Goal: Information Seeking & Learning: Learn about a topic

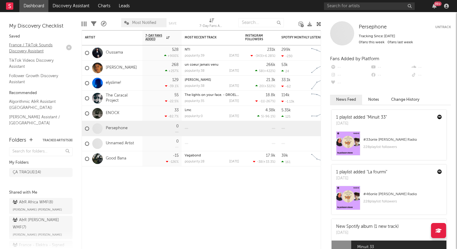
click at [37, 51] on link "France / TikTok Sounds Discovery Assistant" at bounding box center [37, 48] width 57 height 12
click at [27, 76] on link "Follower Growth Discovery Assistant" at bounding box center [37, 78] width 57 height 12
click at [26, 102] on link "Algorithmic A&R Assistant (France)" at bounding box center [37, 104] width 57 height 12
click at [37, 85] on link "Nielsen Assistant / France" at bounding box center [37, 89] width 57 height 12
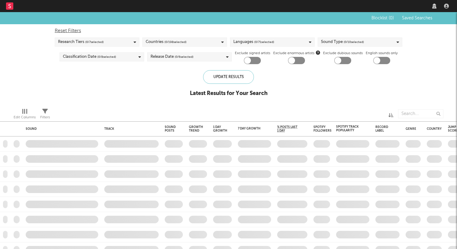
checkbox input "true"
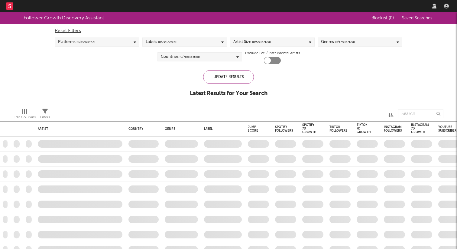
checkbox input "true"
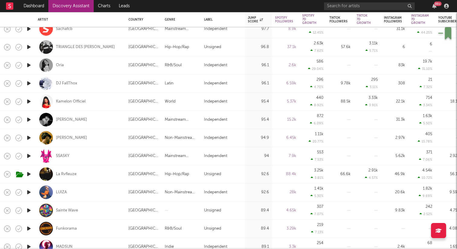
click at [29, 137] on icon "button" at bounding box center [29, 138] width 6 height 8
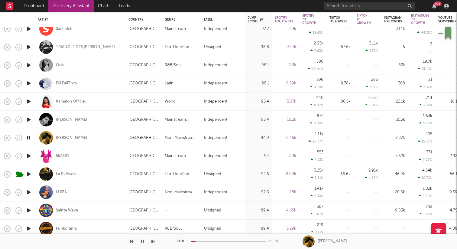
click at [29, 137] on icon "button" at bounding box center [29, 138] width 6 height 8
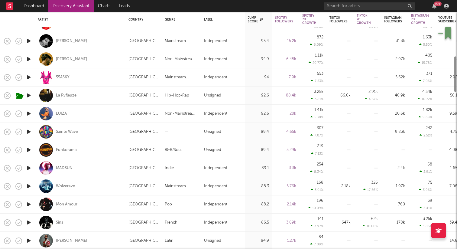
click at [28, 167] on icon "button" at bounding box center [29, 168] width 6 height 8
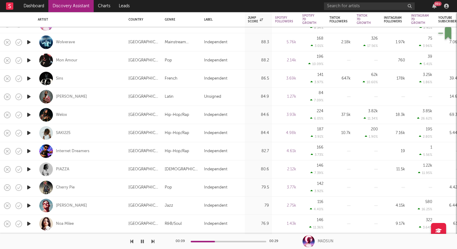
click at [30, 206] on icon "button" at bounding box center [29, 205] width 6 height 8
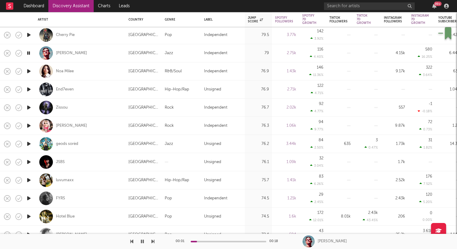
click at [27, 198] on icon "button" at bounding box center [29, 198] width 6 height 8
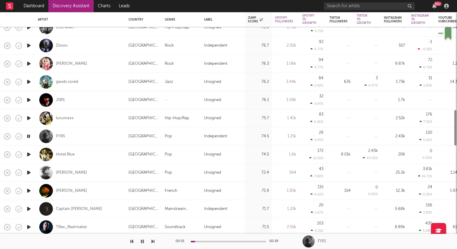
click at [28, 191] on icon "button" at bounding box center [29, 191] width 6 height 8
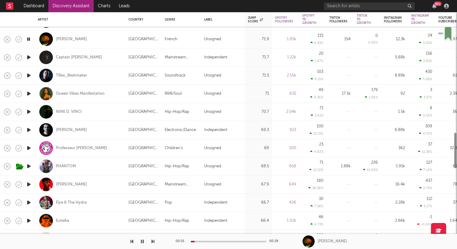
click at [28, 167] on icon "button" at bounding box center [29, 166] width 6 height 8
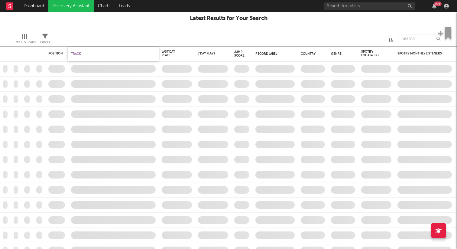
checkbox input "true"
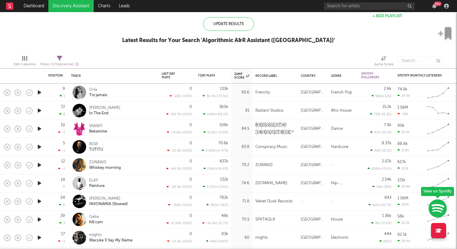
click at [40, 146] on icon "button" at bounding box center [39, 147] width 6 height 8
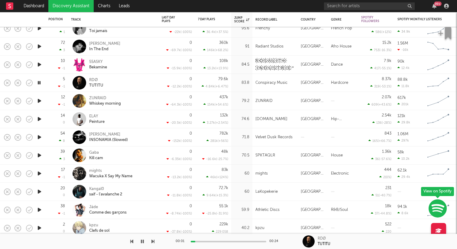
click at [39, 118] on icon "button" at bounding box center [39, 119] width 6 height 8
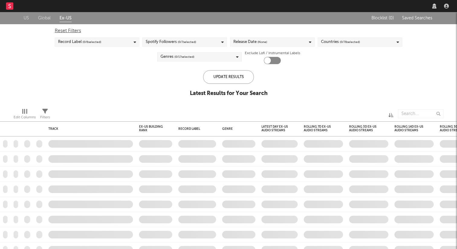
checkbox input "true"
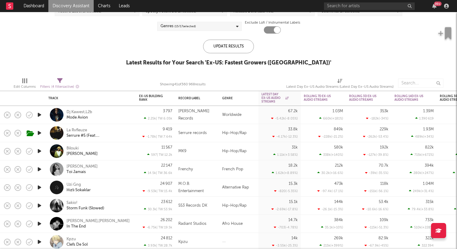
click at [40, 170] on icon "button" at bounding box center [39, 169] width 6 height 8
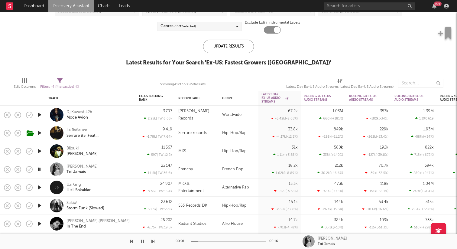
click at [206, 240] on div at bounding box center [229, 241] width 76 height 2
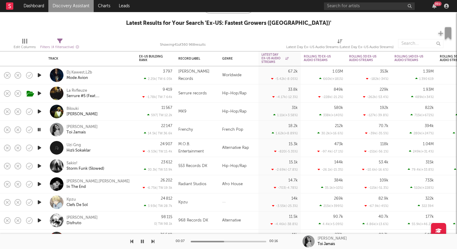
click at [39, 165] on icon "button" at bounding box center [39, 166] width 6 height 8
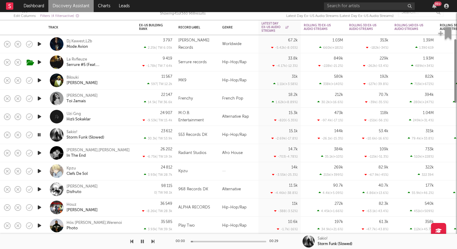
click at [38, 207] on icon "button" at bounding box center [39, 207] width 6 height 8
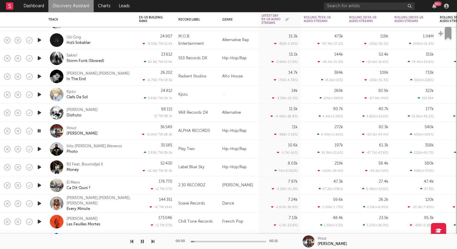
click at [40, 183] on icon "button" at bounding box center [39, 185] width 6 height 8
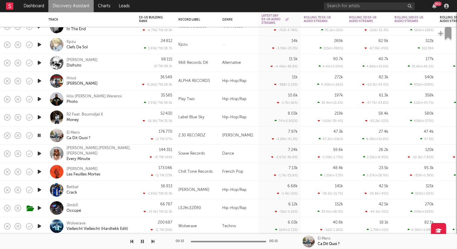
click at [38, 207] on icon "button" at bounding box center [39, 208] width 6 height 8
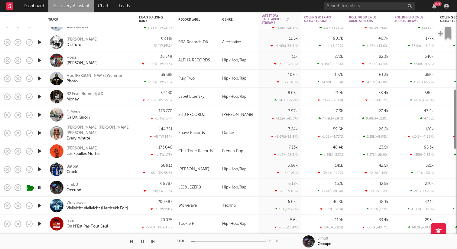
click at [39, 206] on icon "button" at bounding box center [39, 205] width 6 height 8
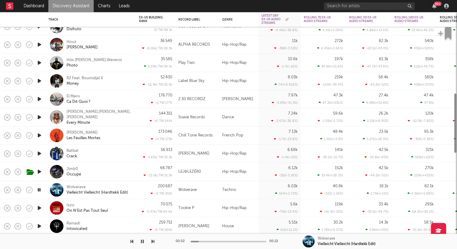
click at [39, 209] on icon "button" at bounding box center [39, 208] width 6 height 8
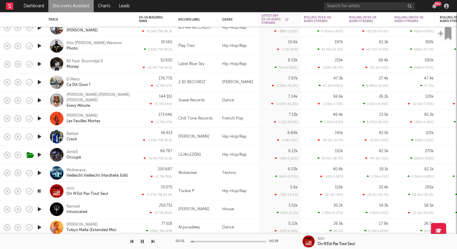
click at [39, 209] on icon "button" at bounding box center [39, 209] width 6 height 8
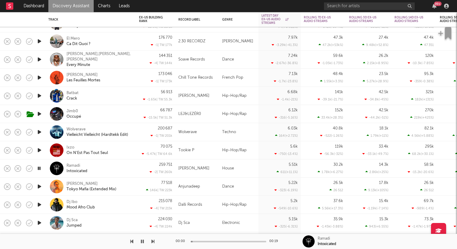
click at [38, 187] on icon "button" at bounding box center [39, 186] width 6 height 8
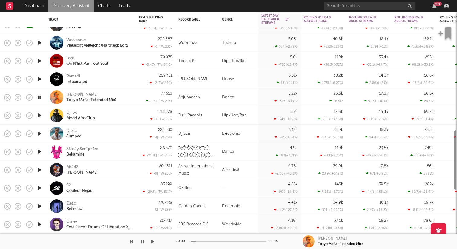
click at [37, 206] on icon "button" at bounding box center [39, 206] width 6 height 8
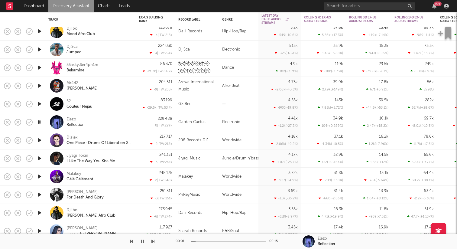
click at [40, 177] on icon "button" at bounding box center [39, 176] width 6 height 8
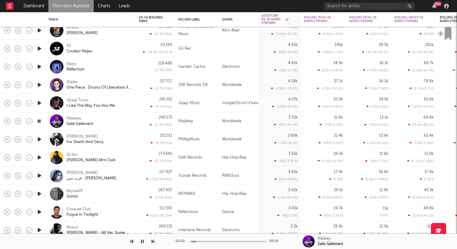
click at [39, 194] on icon "button" at bounding box center [39, 194] width 6 height 8
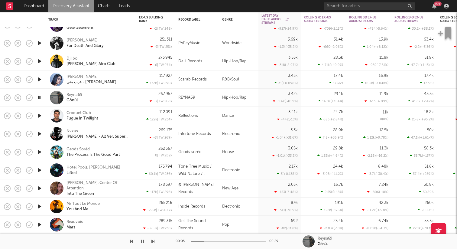
click at [40, 205] on icon "button" at bounding box center [39, 206] width 6 height 8
click at [39, 188] on icon "button" at bounding box center [39, 188] width 6 height 8
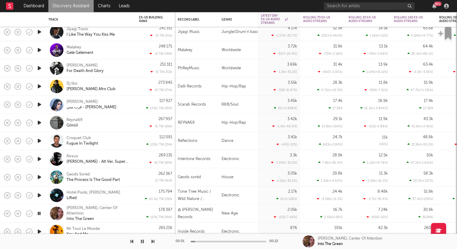
click at [38, 160] on icon "button" at bounding box center [39, 159] width 6 height 8
